Goal: Task Accomplishment & Management: Complete application form

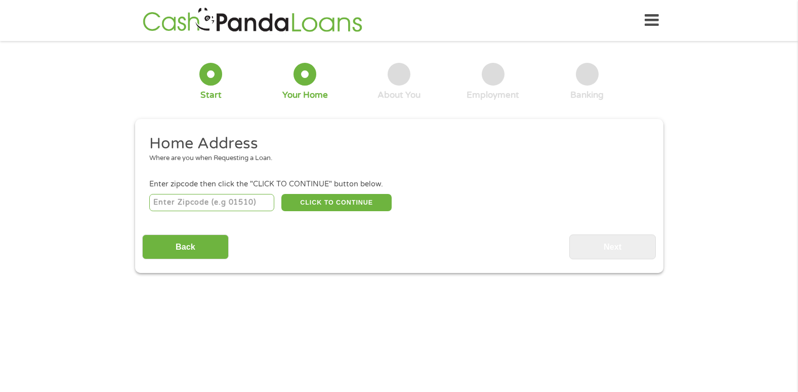
click at [219, 204] on input "number" at bounding box center [211, 202] width 125 height 17
type input "54521"
click at [314, 198] on button "CLICK TO CONTINUE" at bounding box center [336, 202] width 110 height 17
type input "54521"
type input "Eagle River"
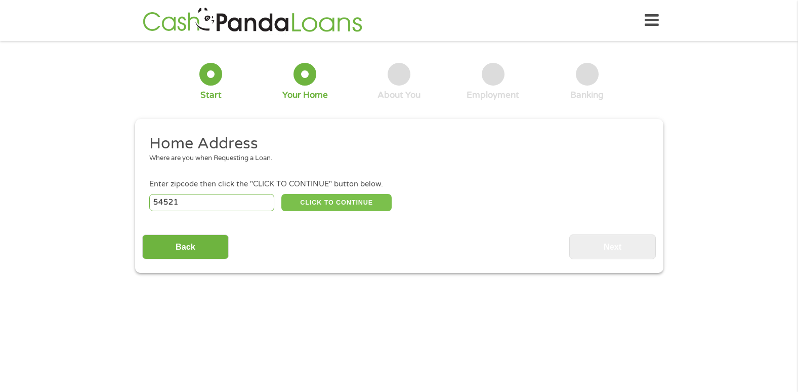
select select "[US_STATE]"
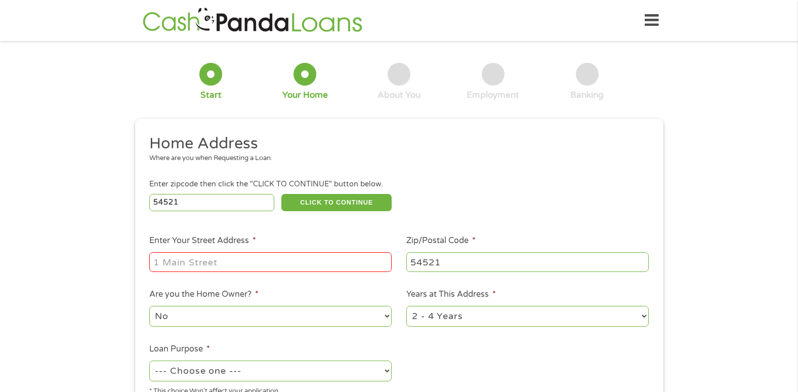
click at [252, 260] on input "Enter Your Street Address *" at bounding box center [270, 261] width 242 height 19
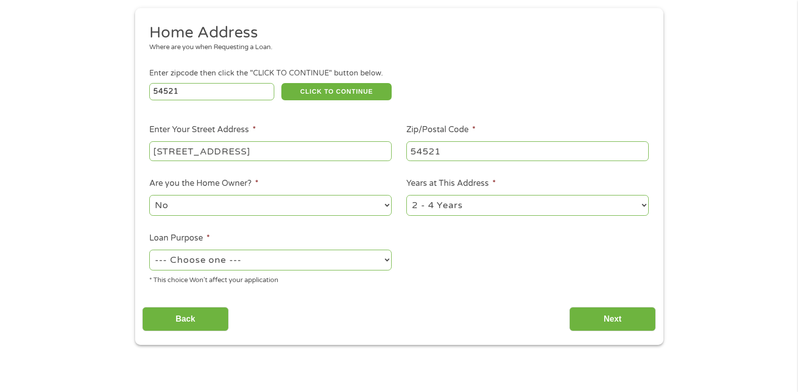
scroll to position [116, 0]
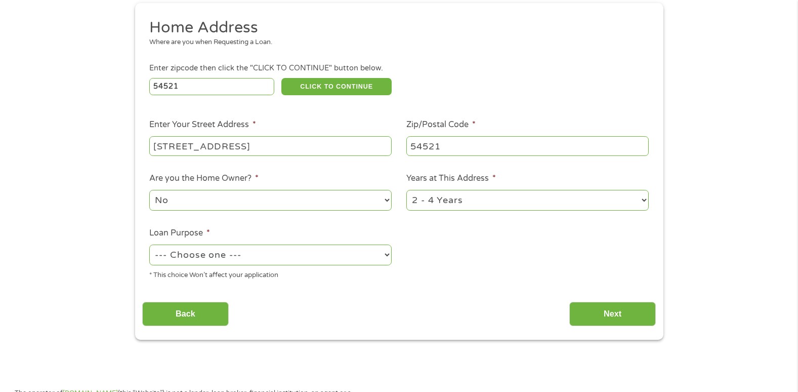
type input "[STREET_ADDRESS]"
click at [208, 196] on select "No Yes" at bounding box center [270, 200] width 242 height 21
select select "yes"
click at [149, 190] on select "No Yes" at bounding box center [270, 200] width 242 height 21
click at [458, 197] on select "1 Year or less 1 - 2 Years 2 - 4 Years Over 4 Years" at bounding box center [527, 200] width 242 height 21
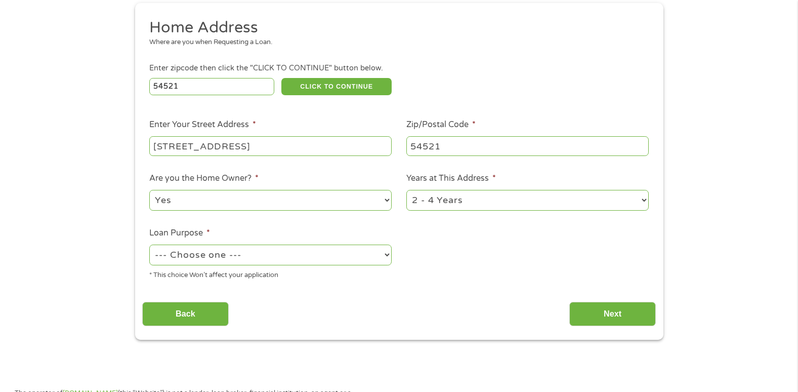
select select "60months"
click at [406, 190] on select "1 Year or less 1 - 2 Years 2 - 4 Years Over 4 Years" at bounding box center [527, 200] width 242 height 21
click at [315, 260] on select "--- Choose one --- Pay Bills Debt Consolidation Home Improvement Major Purchase…" at bounding box center [270, 254] width 242 height 21
select select "paybills"
click at [149, 244] on select "--- Choose one --- Pay Bills Debt Consolidation Home Improvement Major Purchase…" at bounding box center [270, 254] width 242 height 21
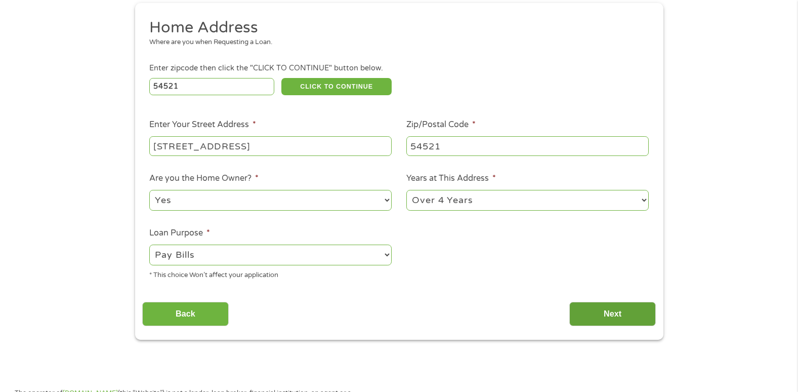
click at [613, 314] on input "Next" at bounding box center [612, 313] width 87 height 25
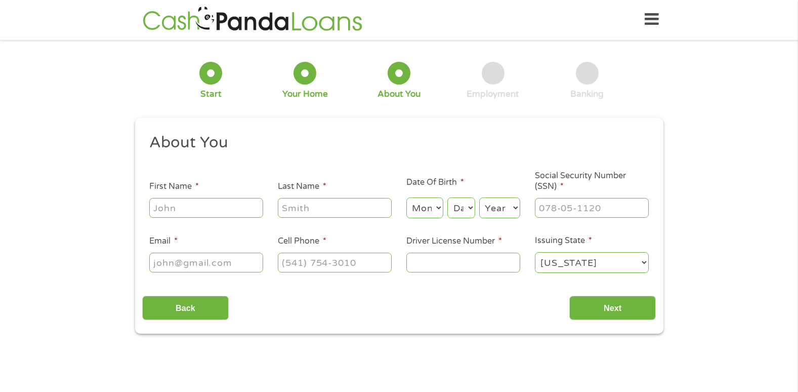
scroll to position [0, 0]
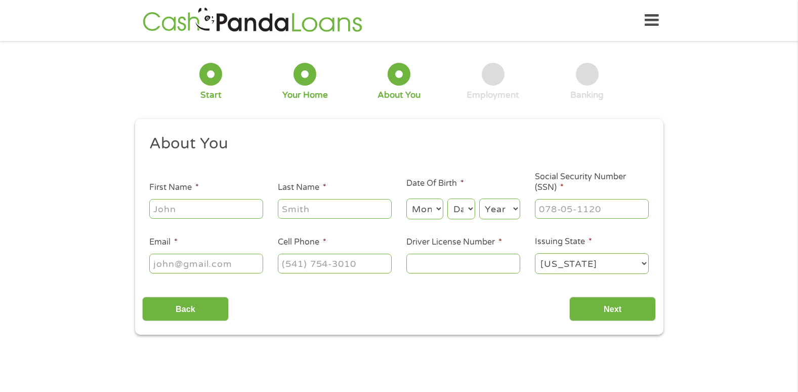
click at [164, 210] on input "First Name *" at bounding box center [206, 208] width 114 height 19
type input "[PERSON_NAME]"
click at [315, 205] on input "Last Name *" at bounding box center [335, 208] width 114 height 19
type input "[PERSON_NAME]"
click at [419, 206] on select "Month 1 2 3 4 5 6 7 8 9 10 11 12" at bounding box center [424, 208] width 37 height 21
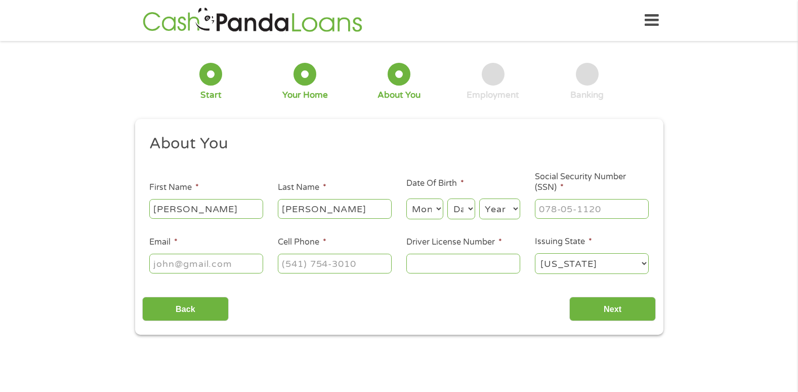
select select "2"
click at [406, 198] on select "Month 1 2 3 4 5 6 7 8 9 10 11 12" at bounding box center [424, 208] width 37 height 21
click at [462, 206] on select "Day 1 2 3 4 5 6 7 8 9 10 11 12 13 14 15 16 17 18 19 20 21 22 23 24 25 26 27 28 …" at bounding box center [460, 208] width 27 height 21
click at [502, 205] on select "Year [DATE] 2006 2005 2004 2003 2002 2001 2000 1999 1998 1997 1996 1995 1994 19…" at bounding box center [499, 208] width 41 height 21
select select "1954"
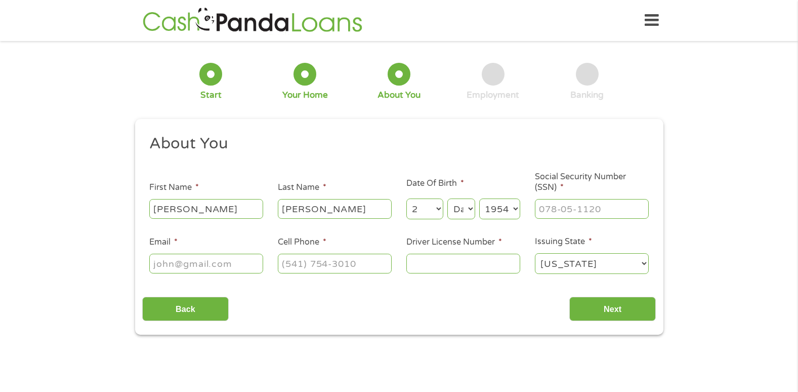
click at [479, 198] on select "Year [DATE] 2006 2005 2004 2003 2002 2001 2000 1999 1998 1997 1996 1995 1994 19…" at bounding box center [499, 208] width 41 height 21
click at [567, 204] on input "___-__-____" at bounding box center [592, 208] width 114 height 19
type input "389-54-7920"
click at [240, 267] on input "Email *" at bounding box center [206, 262] width 114 height 19
type input "[EMAIL_ADDRESS][DOMAIN_NAME]"
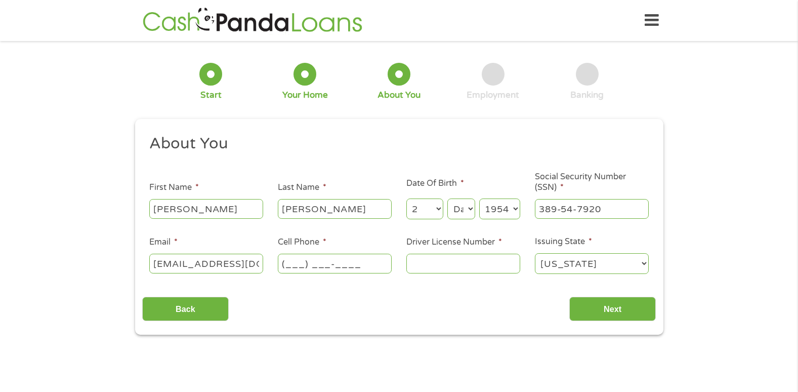
click at [336, 262] on input "(___) ___-____" at bounding box center [335, 262] width 114 height 19
type input "[PHONE_NUMBER]"
click at [457, 266] on input "Driver License Number *" at bounding box center [463, 262] width 114 height 19
type input "w6307395406804"
click at [611, 310] on input "Next" at bounding box center [612, 308] width 87 height 25
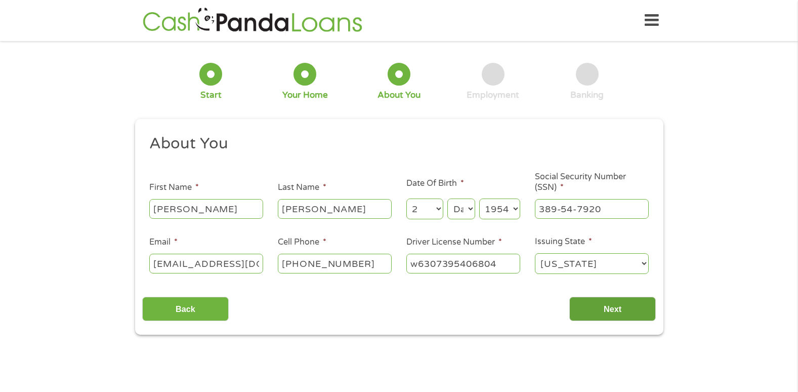
click at [598, 311] on input "Next" at bounding box center [612, 308] width 87 height 25
click at [595, 313] on input "Next" at bounding box center [612, 308] width 87 height 25
click at [474, 207] on select "Day 1 2 3 4 5 6 7 8 9 10 11 12 13 14 15 16 17 18 19 20 21 22 23 24 25 26 27 28 …" at bounding box center [460, 208] width 27 height 21
select select "28"
click at [447, 198] on select "Day 1 2 3 4 5 6 7 8 9 10 11 12 13 14 15 16 17 18 19 20 21 22 23 24 25 26 27 28 …" at bounding box center [460, 208] width 27 height 21
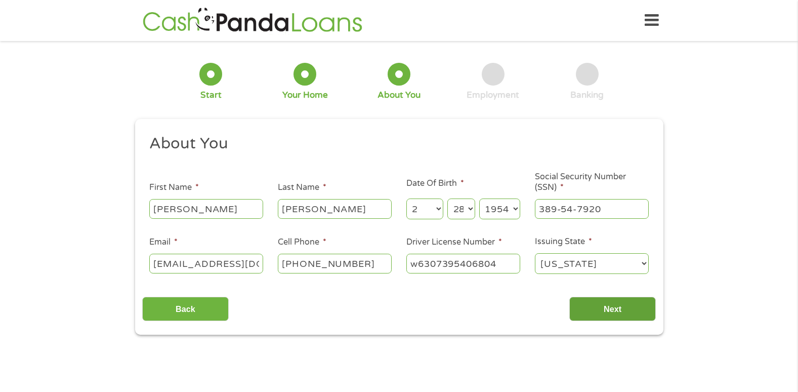
click at [620, 311] on input "Next" at bounding box center [612, 308] width 87 height 25
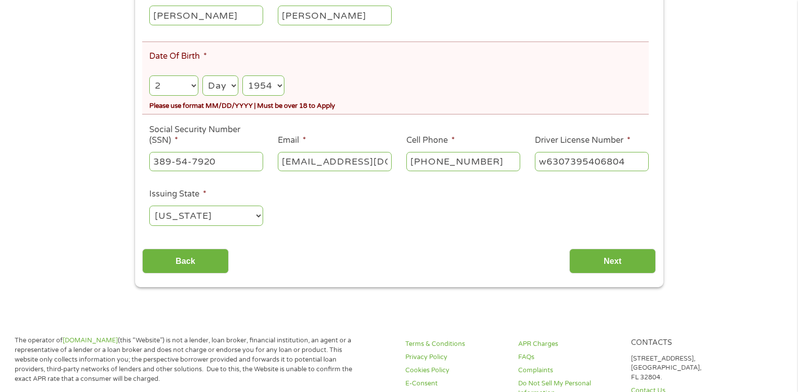
scroll to position [259, 0]
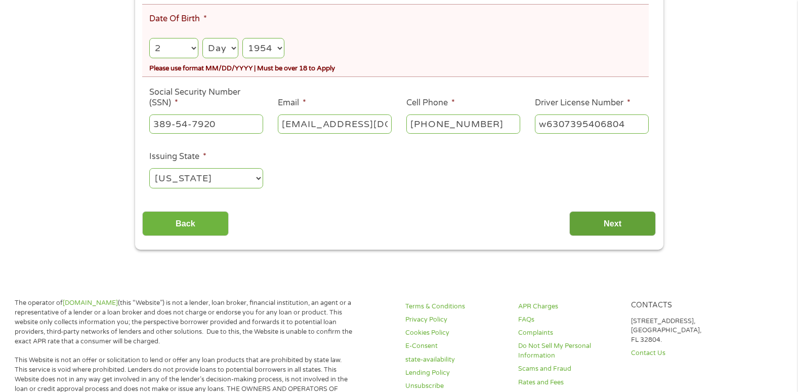
click at [621, 220] on input "Next" at bounding box center [612, 223] width 87 height 25
click at [230, 48] on select "Day 1 2 3 4 5 6 7 8 9 10 11 12 13 14 15 16 17 18 19 20 21 22 23 24 25 26 27 28 …" at bounding box center [220, 48] width 36 height 21
select select "28"
click at [202, 38] on select "Day 1 2 3 4 5 6 7 8 9 10 11 12 13 14 15 16 17 18 19 20 21 22 23 24 25 26 27 28 …" at bounding box center [220, 48] width 36 height 21
click at [599, 215] on input "Next" at bounding box center [612, 223] width 87 height 25
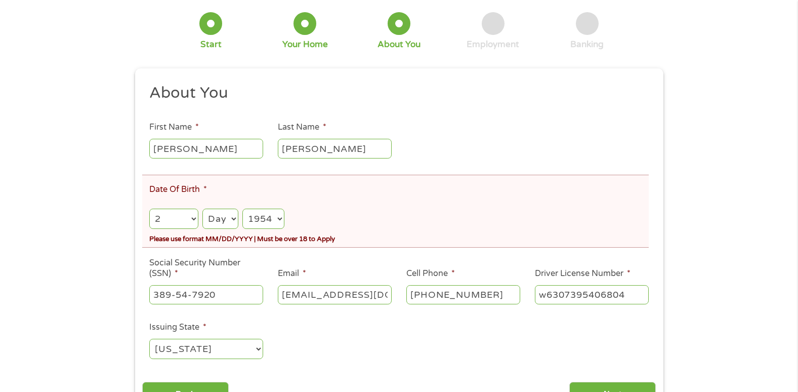
scroll to position [90, 0]
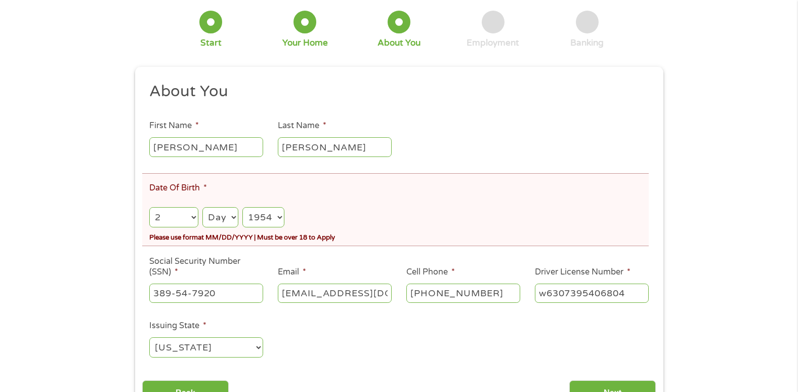
click at [221, 213] on select "Day 1 2 3 4 5 6 7 8 9 10 11 12 13 14 15 16 17 18 19 20 21 22 23 24 25 26 27 28 …" at bounding box center [220, 217] width 36 height 21
select select "28"
click at [202, 207] on select "Day 1 2 3 4 5 6 7 8 9 10 11 12 13 14 15 16 17 18 19 20 21 22 23 24 25 26 27 28 …" at bounding box center [220, 217] width 36 height 21
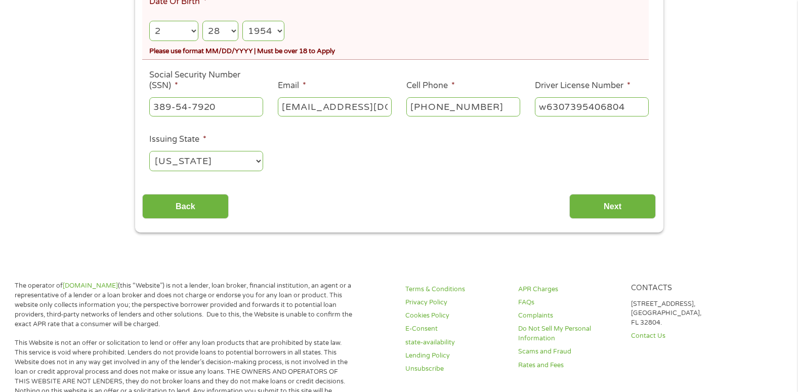
scroll to position [283, 0]
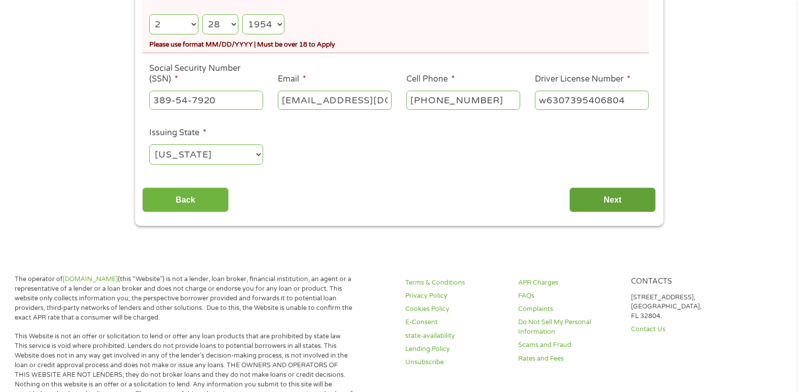
click at [609, 199] on input "Next" at bounding box center [612, 199] width 87 height 25
click at [627, 193] on input "Next" at bounding box center [612, 199] width 87 height 25
